Goal: Information Seeking & Learning: Compare options

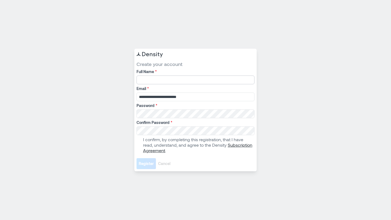
click at [152, 82] on input "Full Name *" at bounding box center [196, 79] width 118 height 9
type input "**********"
click at [125, 113] on div "**********" at bounding box center [195, 110] width 391 height 220
click at [138, 144] on span at bounding box center [139, 145] width 4 height 4
click at [147, 161] on span "Register" at bounding box center [146, 163] width 15 height 5
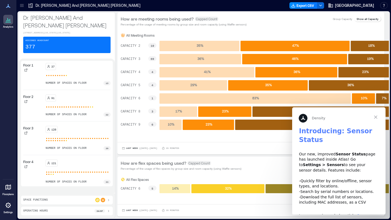
click at [377, 116] on span "Close" at bounding box center [376, 117] width 20 height 20
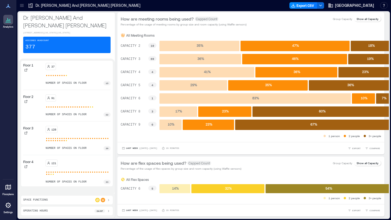
click at [35, 108] on div "Floor 2" at bounding box center [33, 105] width 20 height 22
click at [85, 101] on div "91" at bounding box center [78, 97] width 65 height 7
click at [26, 103] on icon at bounding box center [25, 101] width 3 height 3
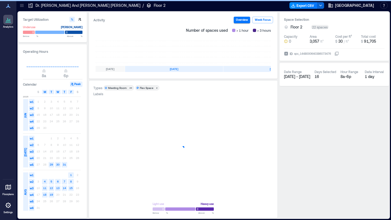
scroll to position [0, 120]
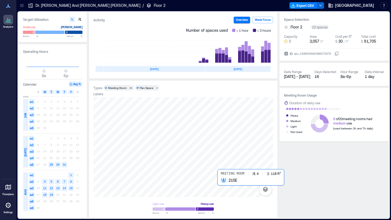
click at [219, 182] on div at bounding box center [183, 147] width 180 height 100
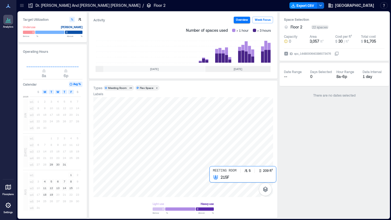
click at [214, 181] on div at bounding box center [183, 147] width 180 height 100
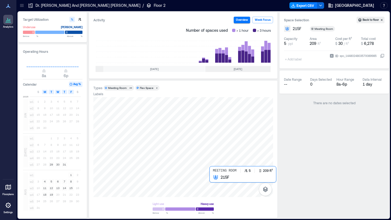
click at [215, 177] on div at bounding box center [183, 147] width 180 height 100
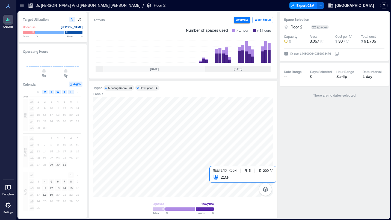
click at [214, 178] on div at bounding box center [183, 147] width 180 height 100
click at [227, 178] on div at bounding box center [183, 147] width 180 height 100
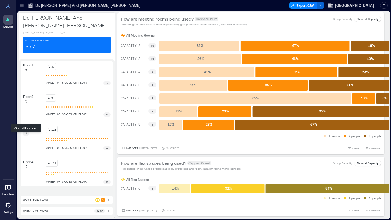
click at [26, 134] on icon at bounding box center [25, 132] width 3 height 3
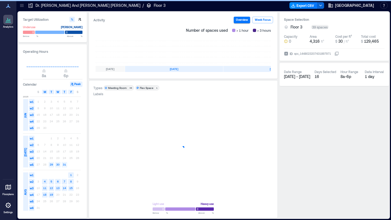
scroll to position [0, 120]
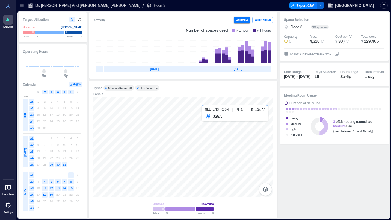
click at [203, 119] on div at bounding box center [183, 147] width 180 height 100
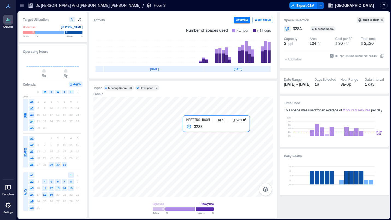
click at [187, 129] on div at bounding box center [183, 147] width 180 height 100
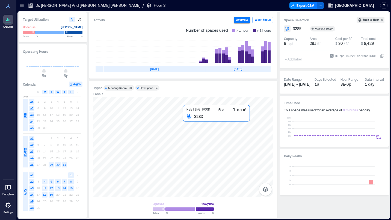
click at [186, 118] on div at bounding box center [183, 147] width 180 height 100
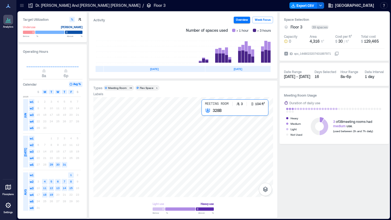
click at [205, 112] on div at bounding box center [183, 147] width 180 height 100
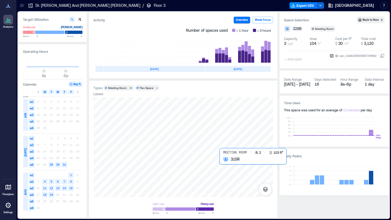
click at [225, 159] on div at bounding box center [183, 147] width 180 height 100
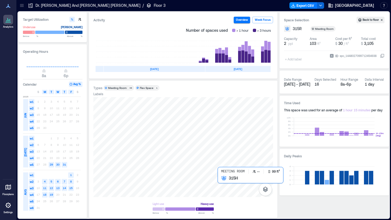
click at [221, 179] on div at bounding box center [183, 147] width 180 height 100
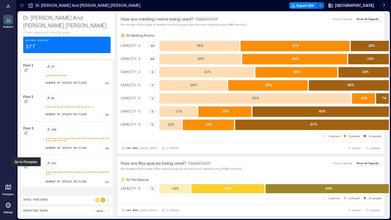
click at [25, 168] on icon at bounding box center [26, 166] width 3 height 3
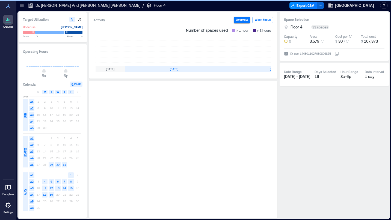
scroll to position [0, 120]
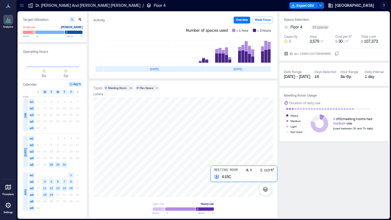
click at [214, 178] on div at bounding box center [183, 147] width 180 height 100
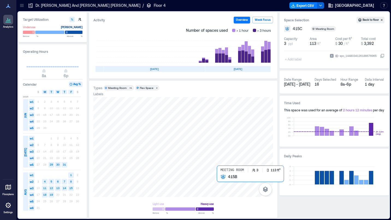
click at [221, 180] on div at bounding box center [183, 147] width 180 height 100
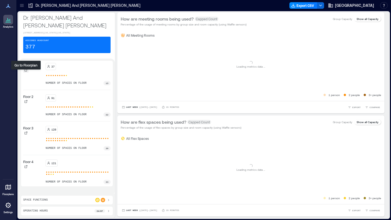
click at [26, 72] on icon at bounding box center [25, 69] width 3 height 3
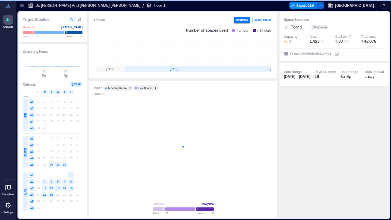
scroll to position [0, 120]
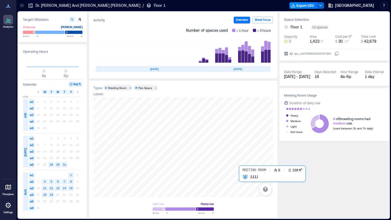
click at [243, 182] on div at bounding box center [183, 147] width 180 height 100
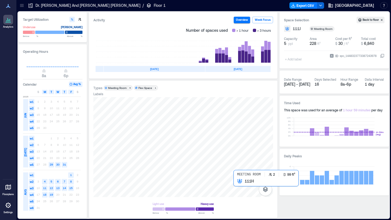
click at [236, 184] on div at bounding box center [183, 147] width 180 height 100
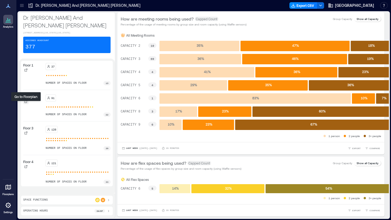
click at [25, 103] on icon at bounding box center [26, 101] width 3 height 3
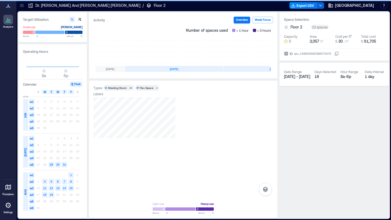
scroll to position [0, 120]
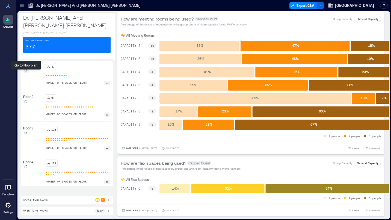
click at [25, 71] on icon at bounding box center [26, 70] width 3 height 3
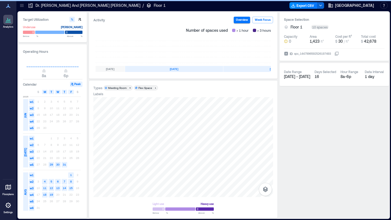
scroll to position [0, 120]
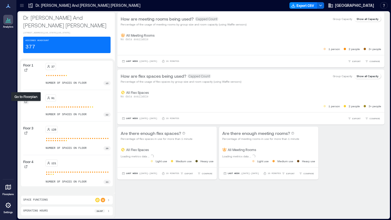
click at [27, 103] on icon at bounding box center [26, 101] width 3 height 3
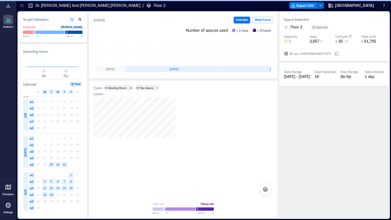
scroll to position [0, 120]
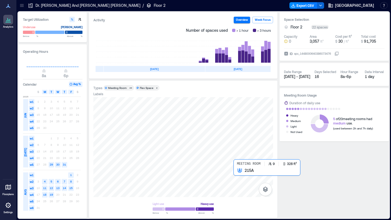
click at [241, 173] on div at bounding box center [183, 147] width 180 height 100
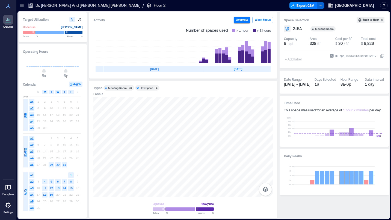
click at [114, 87] on div "Meeting Room" at bounding box center [117, 88] width 19 height 4
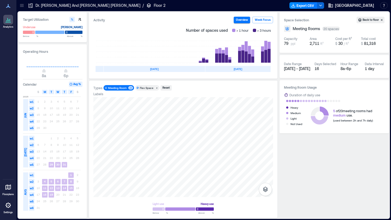
click at [131, 88] on div "20" at bounding box center [130, 87] width 5 height 3
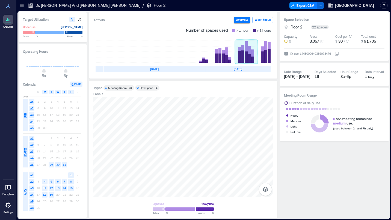
click at [248, 51] on rect at bounding box center [246, 52] width 23 height 22
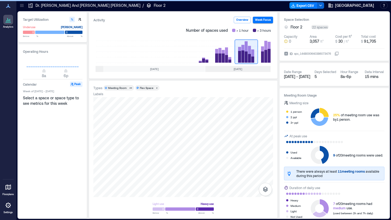
click at [125, 86] on div "Meeting Room" at bounding box center [117, 88] width 19 height 4
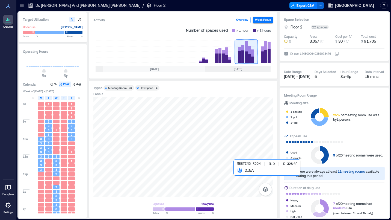
click at [238, 173] on div at bounding box center [183, 147] width 180 height 100
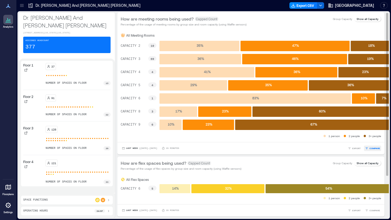
click at [369, 149] on span "COMPARE" at bounding box center [374, 147] width 11 height 3
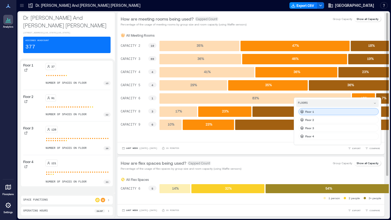
click at [305, 113] on p "Floor 1" at bounding box center [309, 111] width 9 height 4
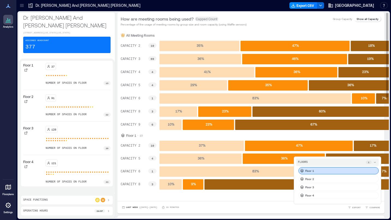
click at [310, 170] on div "Floor 1" at bounding box center [338, 170] width 80 height 7
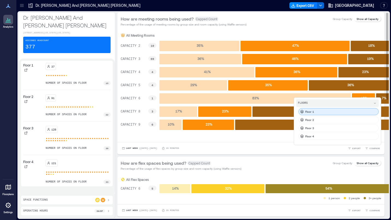
click at [306, 113] on p "Floor 1" at bounding box center [309, 111] width 9 height 4
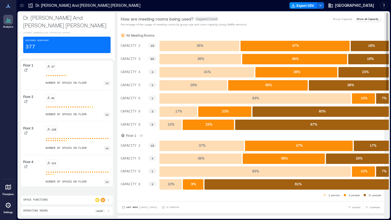
click at [226, 196] on div "1 person 2 people 3+ people" at bounding box center [251, 194] width 261 height 5
click at [27, 104] on div at bounding box center [25, 101] width 5 height 5
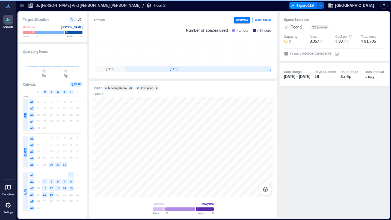
scroll to position [0, 120]
